Goal: Task Accomplishment & Management: Use online tool/utility

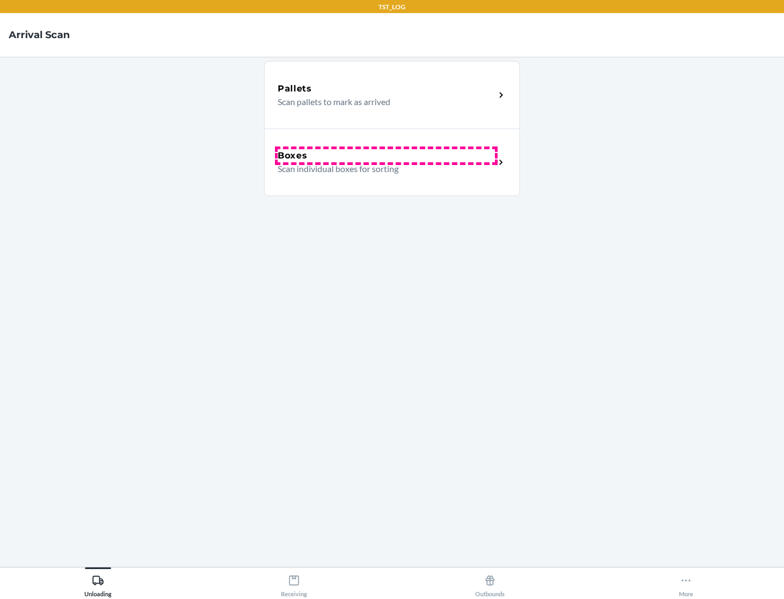
click at [386, 156] on div "Boxes" at bounding box center [386, 155] width 217 height 13
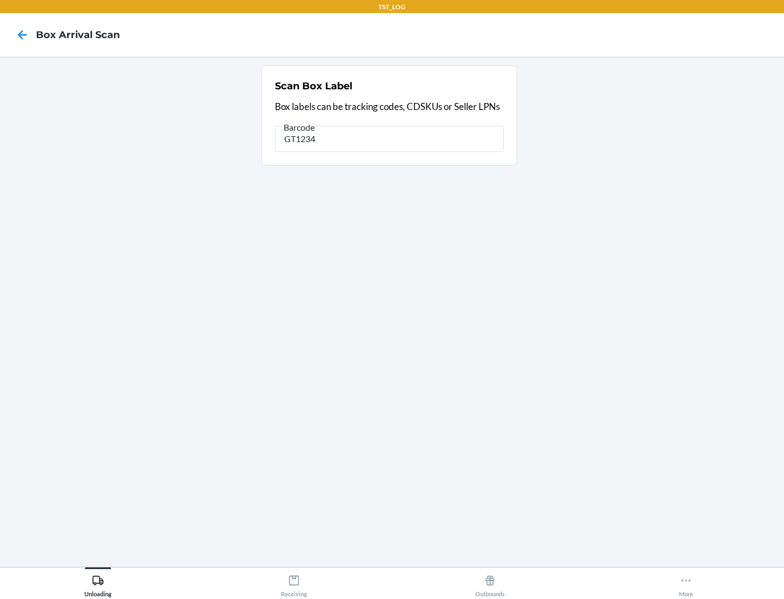
type input "GT1234"
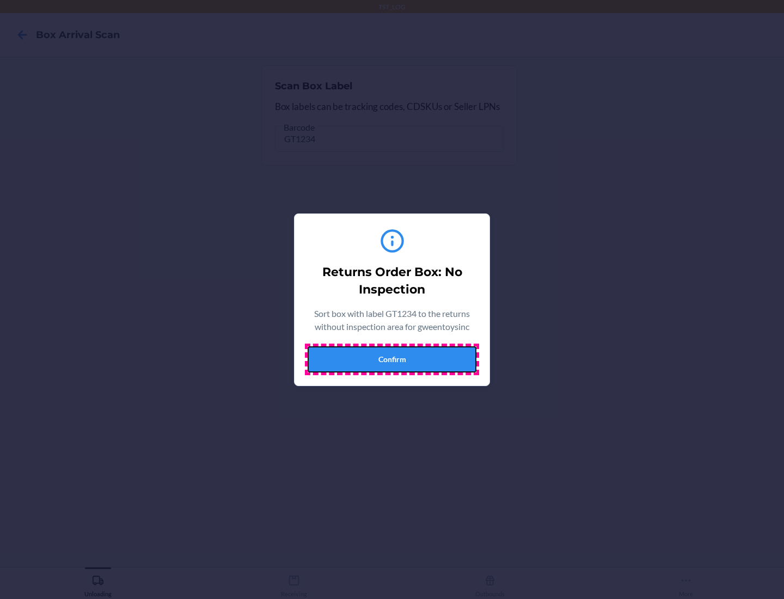
click at [392, 359] on button "Confirm" at bounding box center [392, 359] width 169 height 26
